Goal: Information Seeking & Learning: Learn about a topic

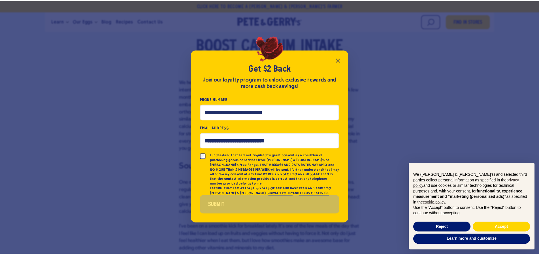
scroll to position [318, 0]
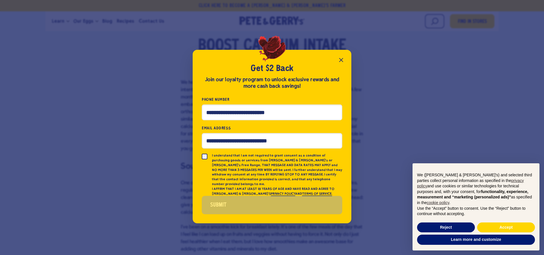
click at [341, 61] on icon "Close popup" at bounding box center [341, 60] width 7 height 7
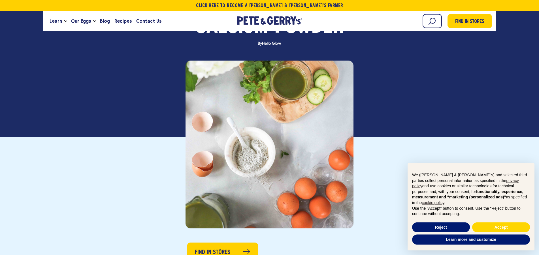
scroll to position [0, 0]
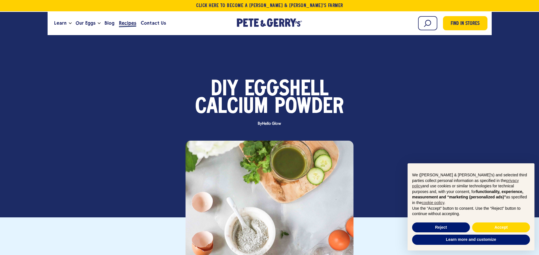
click at [125, 21] on span "Recipes" at bounding box center [127, 23] width 17 height 7
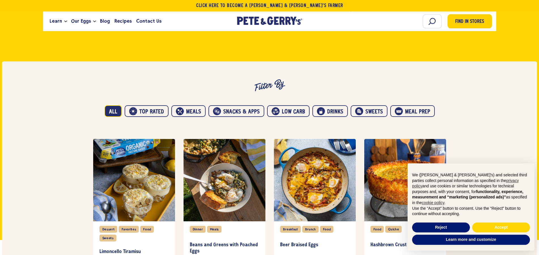
scroll to position [318, 0]
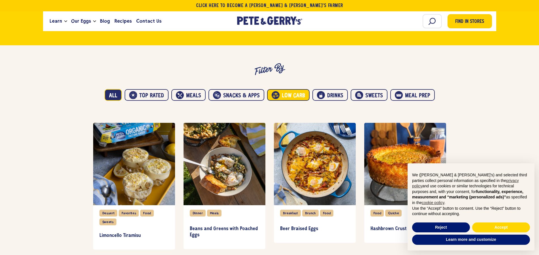
click at [296, 92] on button "Low carb" at bounding box center [288, 95] width 43 height 12
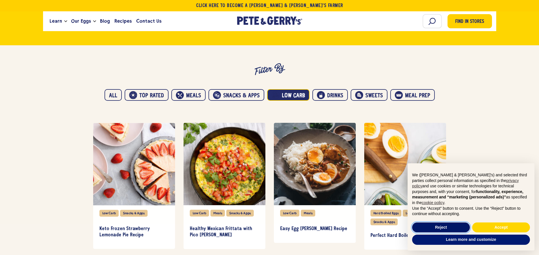
click at [437, 228] on button "Reject" at bounding box center [441, 228] width 58 height 10
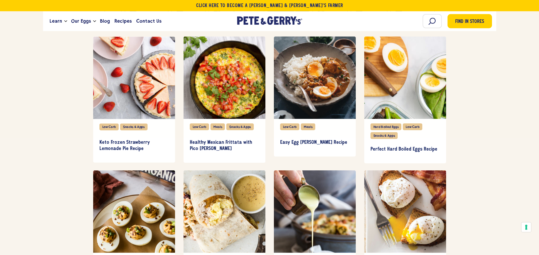
scroll to position [405, 0]
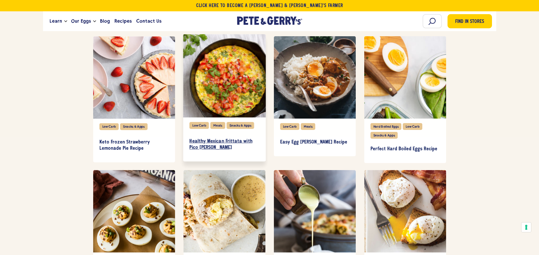
click at [222, 139] on h3 "Healthy Mexican Frittata with Pico [PERSON_NAME]" at bounding box center [224, 145] width 70 height 12
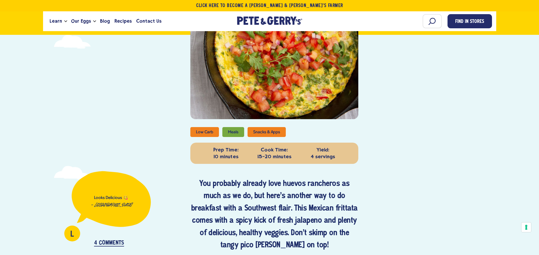
scroll to position [87, 0]
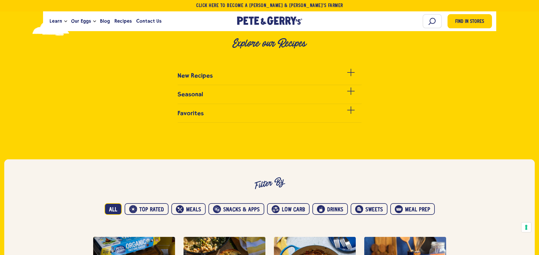
scroll to position [289, 0]
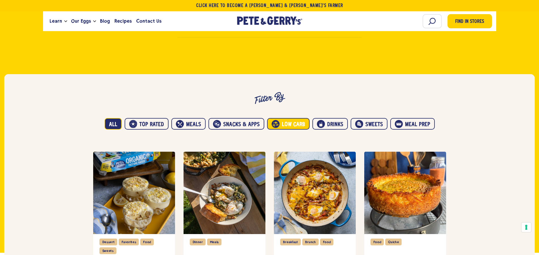
click at [295, 125] on button "Low carb" at bounding box center [288, 124] width 43 height 12
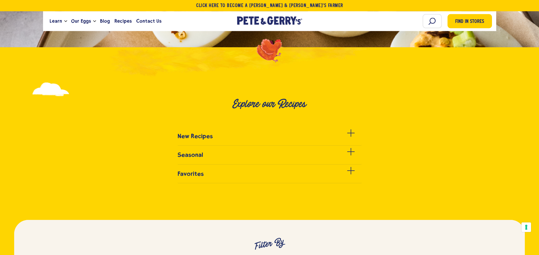
scroll to position [0, 0]
